Goal: Information Seeking & Learning: Learn about a topic

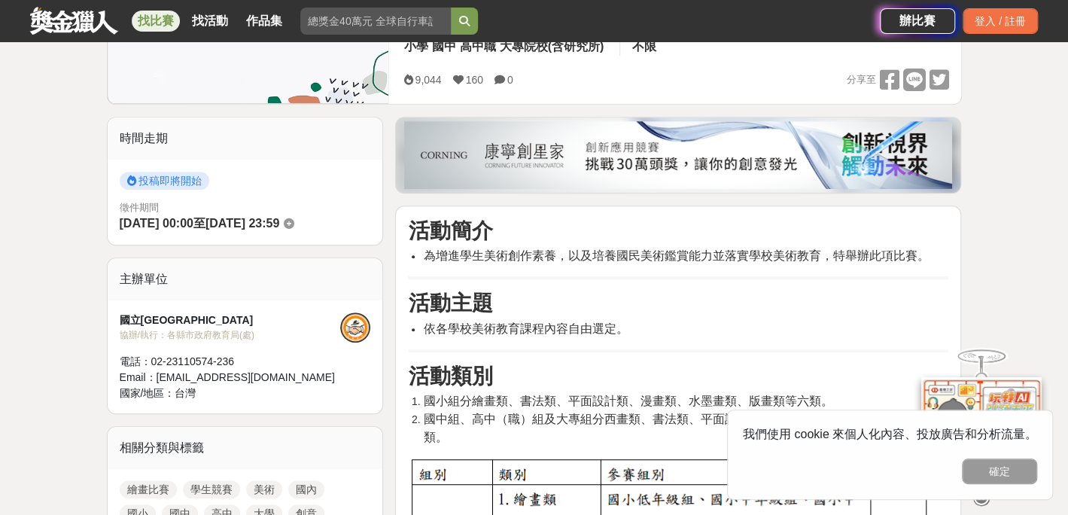
scroll to position [376, 0]
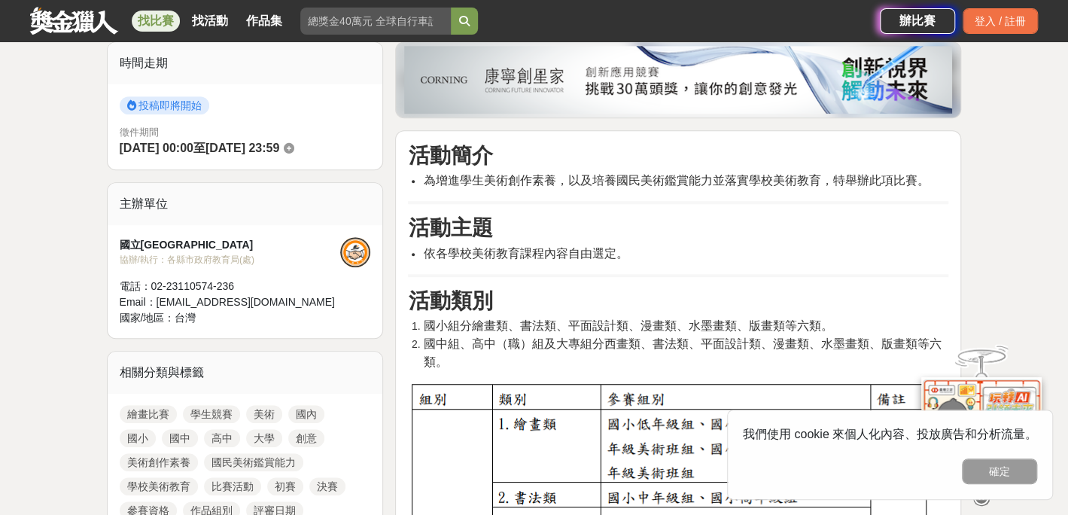
click at [662, 76] on img at bounding box center [678, 80] width 548 height 68
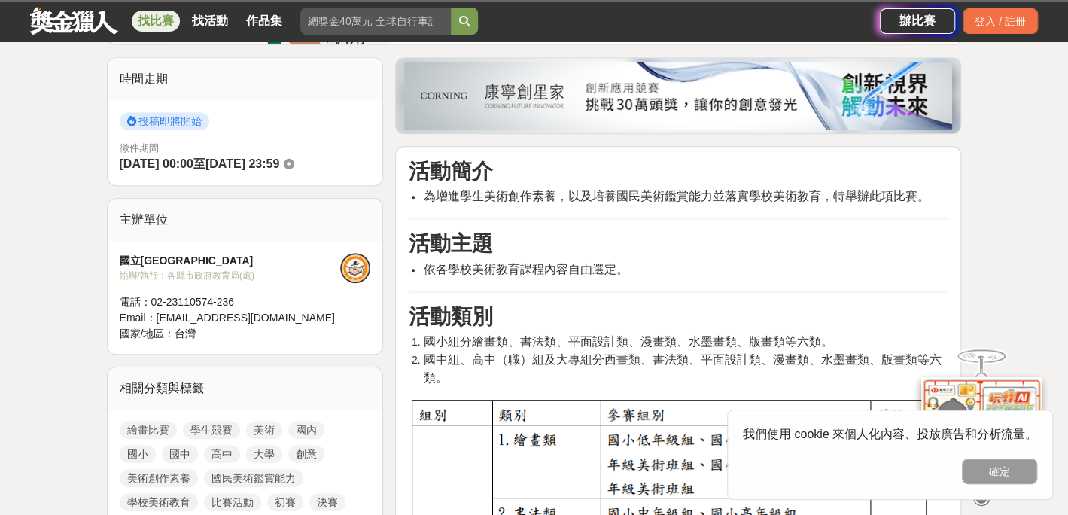
scroll to position [376, 0]
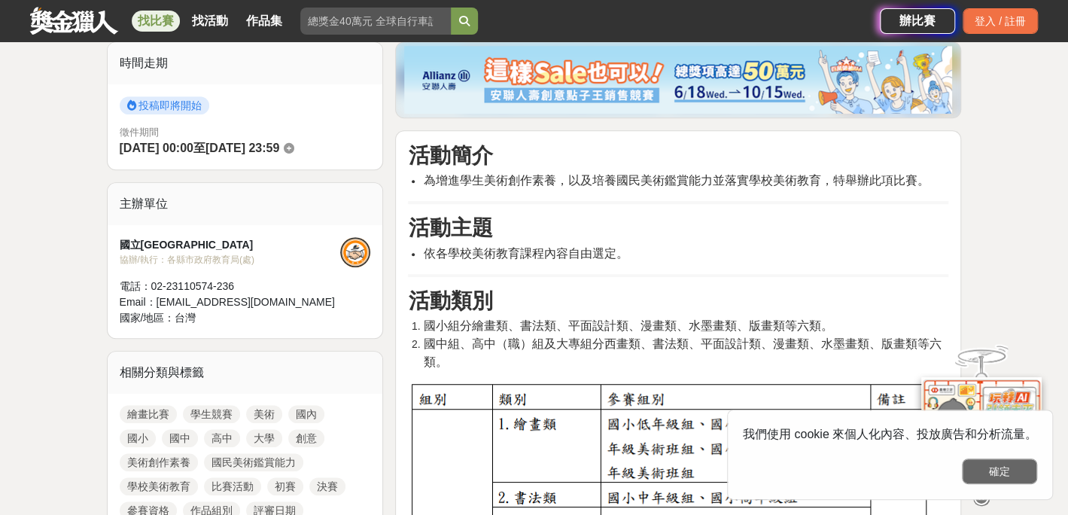
click at [1002, 466] on button "確定" at bounding box center [999, 471] width 75 height 26
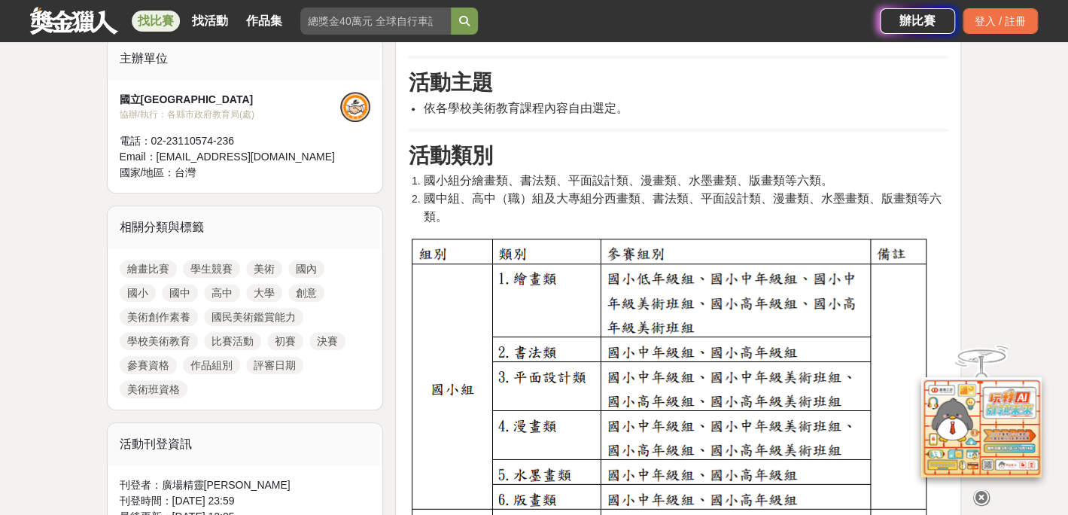
scroll to position [527, 0]
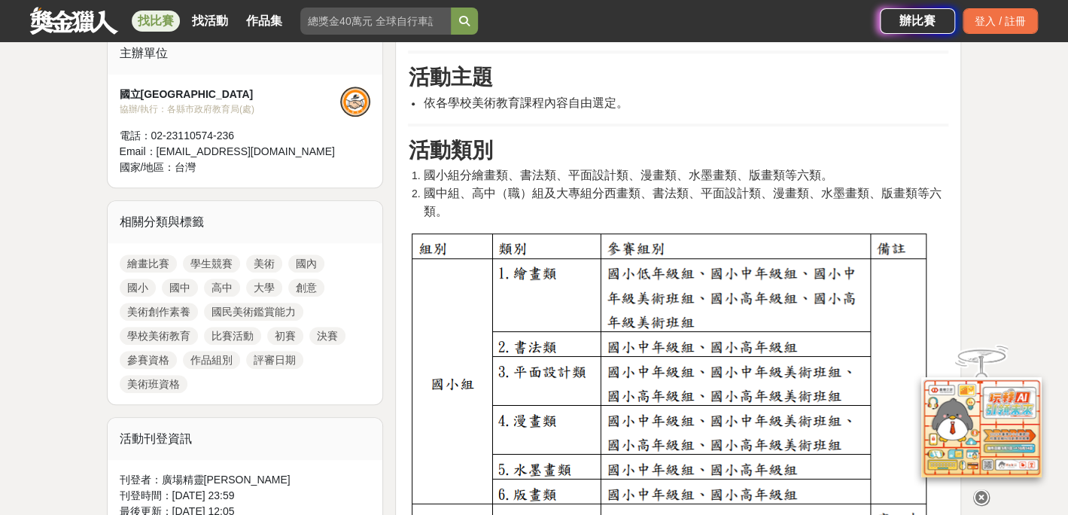
drag, startPoint x: 981, startPoint y: 489, endPoint x: 982, endPoint y: 478, distance: 11.4
click at [980, 489] on icon at bounding box center [981, 486] width 17 height 17
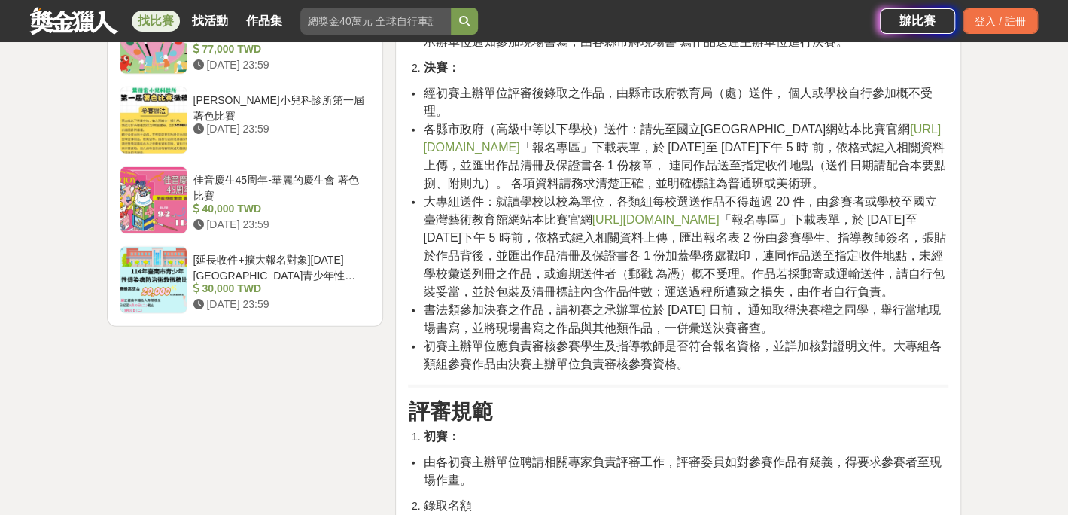
scroll to position [1957, 0]
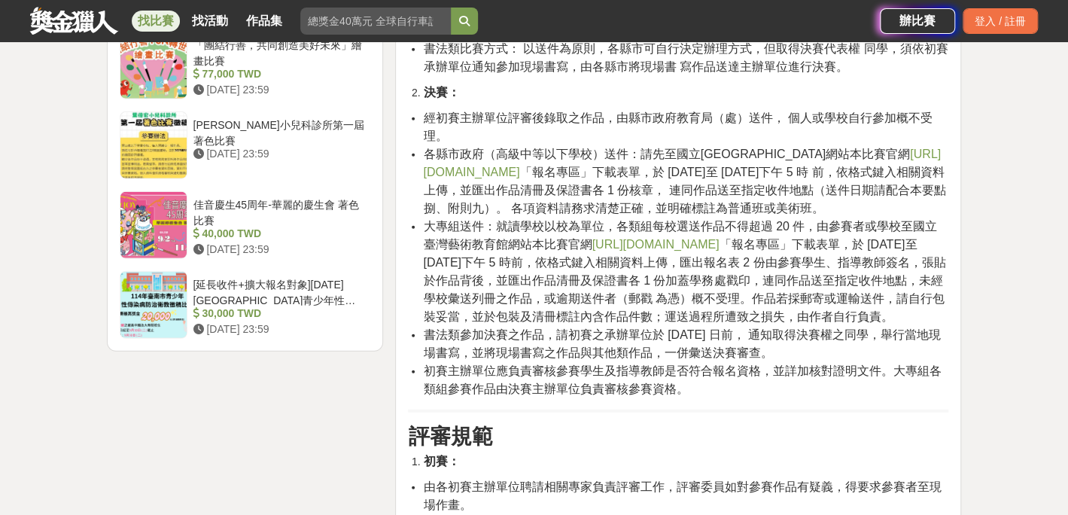
click at [662, 151] on link "[URL][DOMAIN_NAME]" at bounding box center [681, 163] width 517 height 31
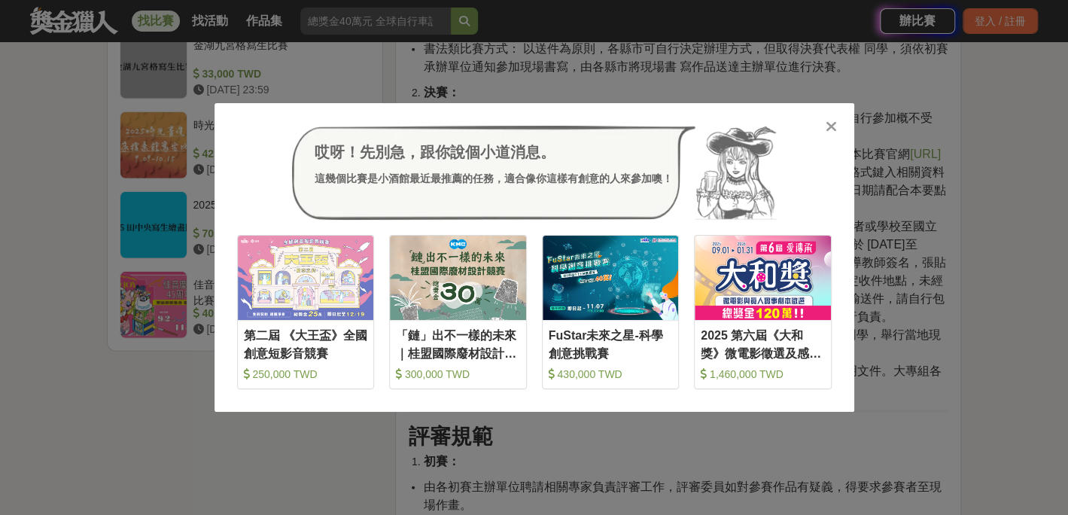
click at [829, 129] on icon at bounding box center [831, 126] width 11 height 15
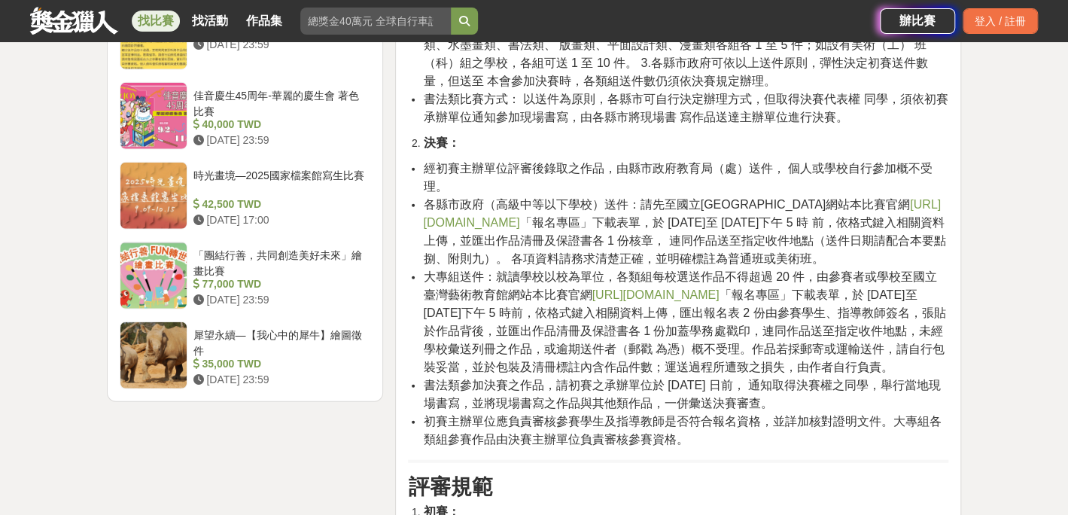
scroll to position [1882, 0]
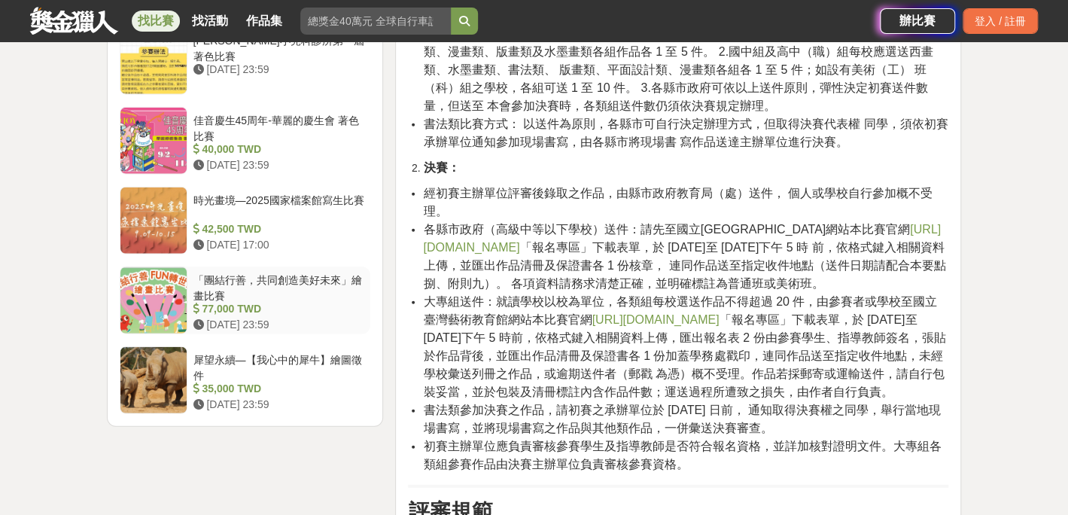
click at [159, 281] on div at bounding box center [153, 300] width 66 height 66
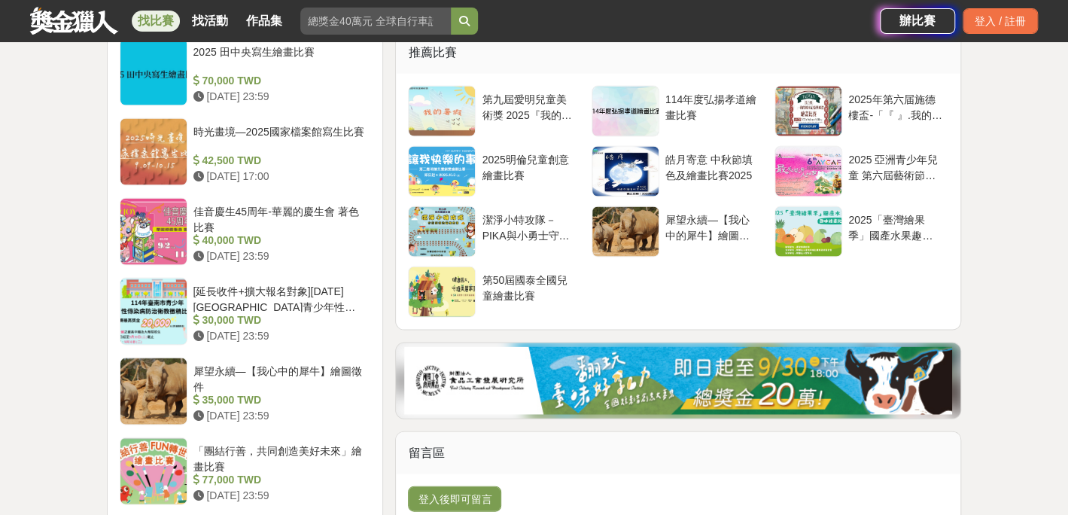
scroll to position [1654, 0]
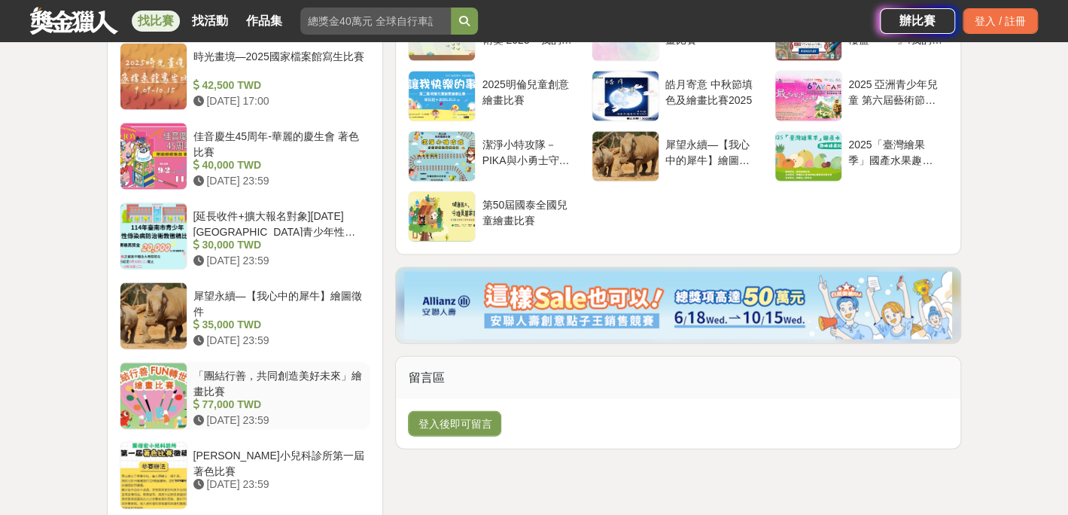
click at [154, 364] on div at bounding box center [153, 396] width 66 height 66
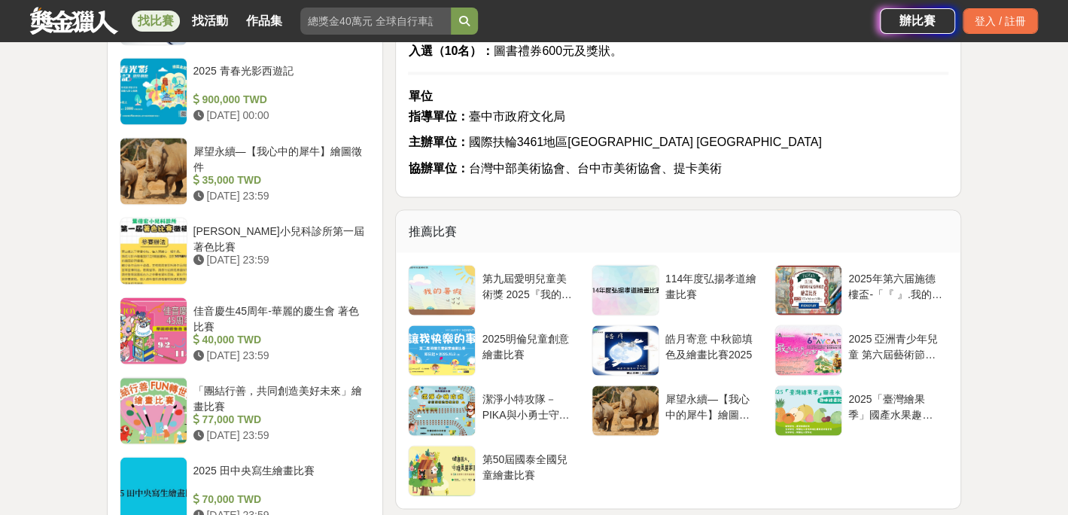
scroll to position [1470, 0]
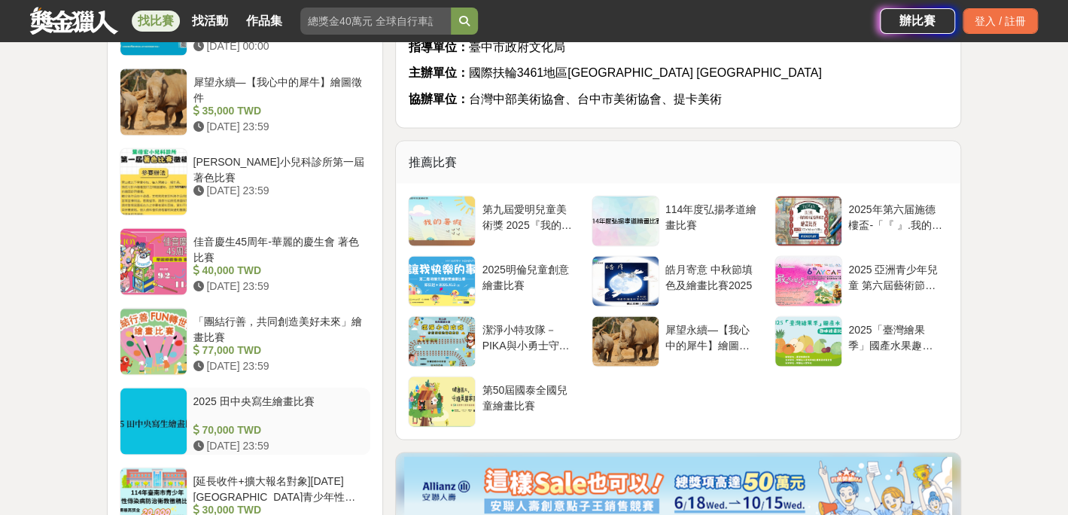
click at [151, 388] on div at bounding box center [153, 421] width 66 height 66
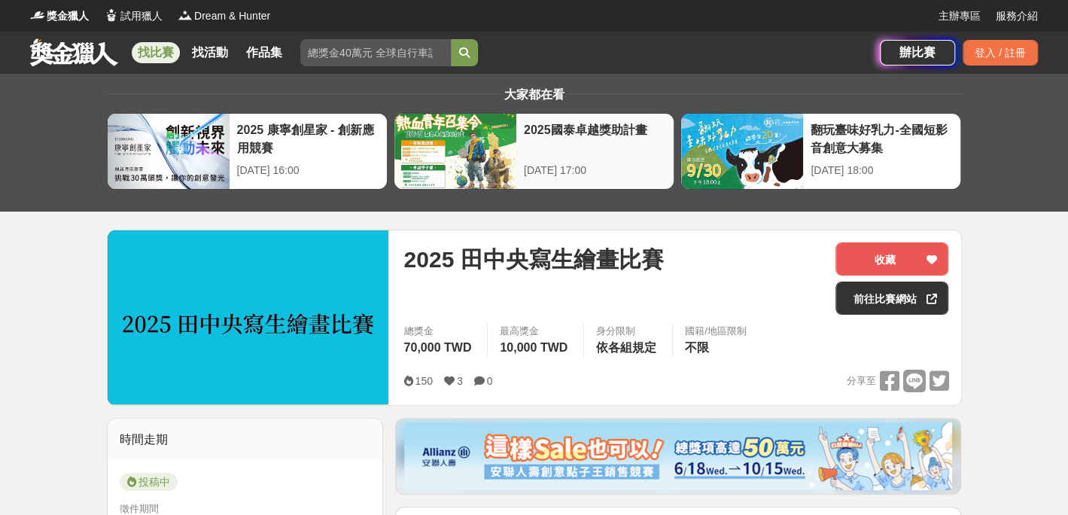
click at [500, 151] on div at bounding box center [455, 151] width 122 height 75
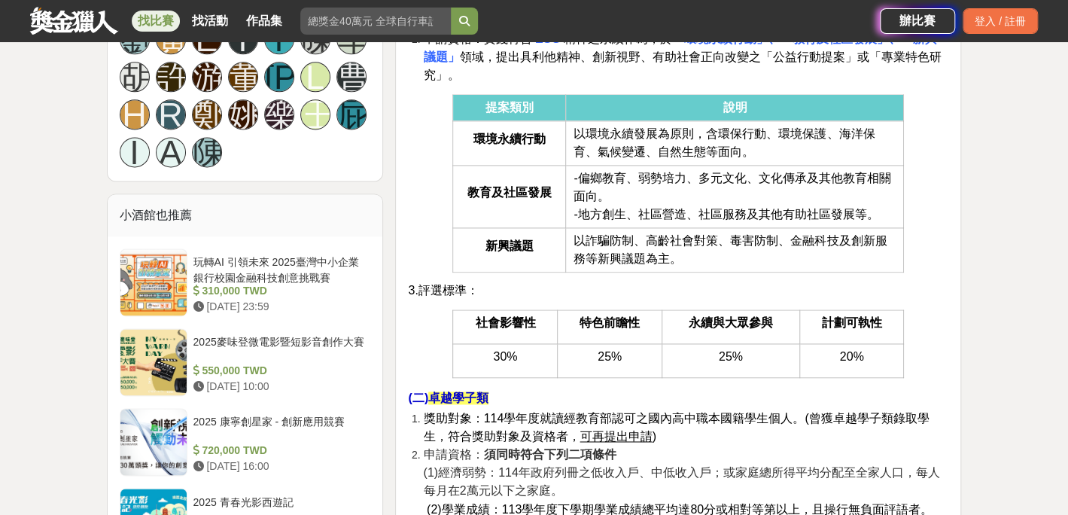
scroll to position [1279, 0]
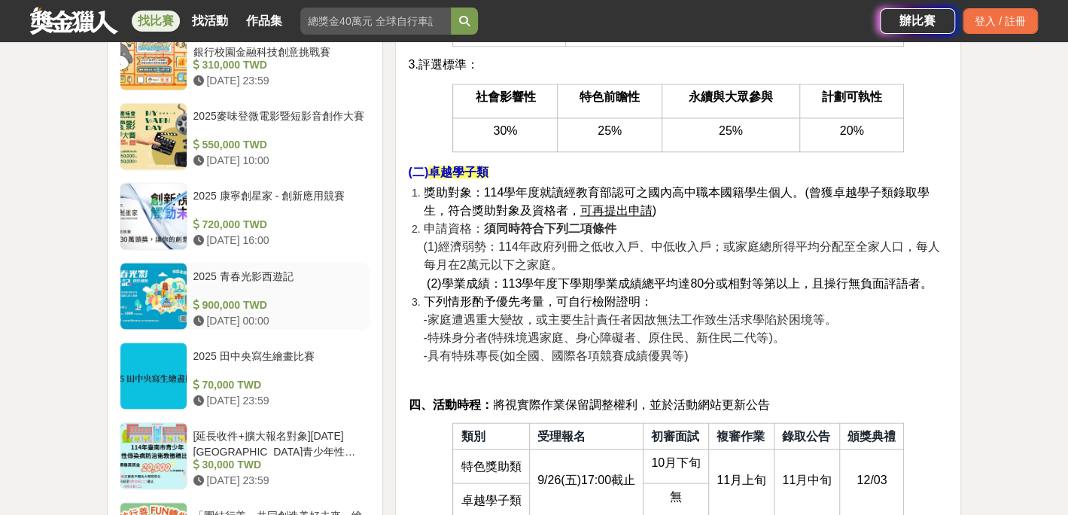
click at [151, 289] on div at bounding box center [153, 296] width 66 height 66
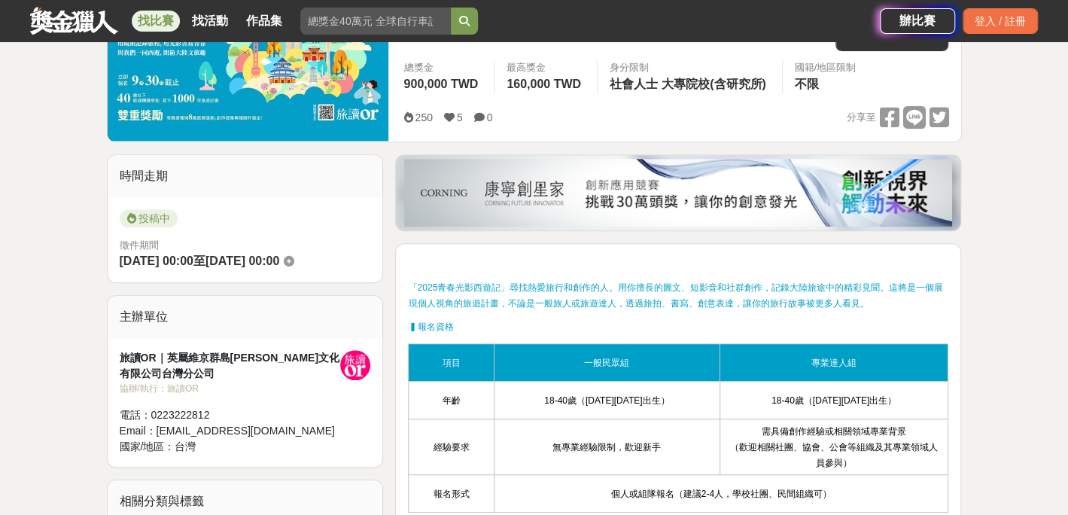
scroll to position [148, 0]
